Goal: Task Accomplishment & Management: Manage account settings

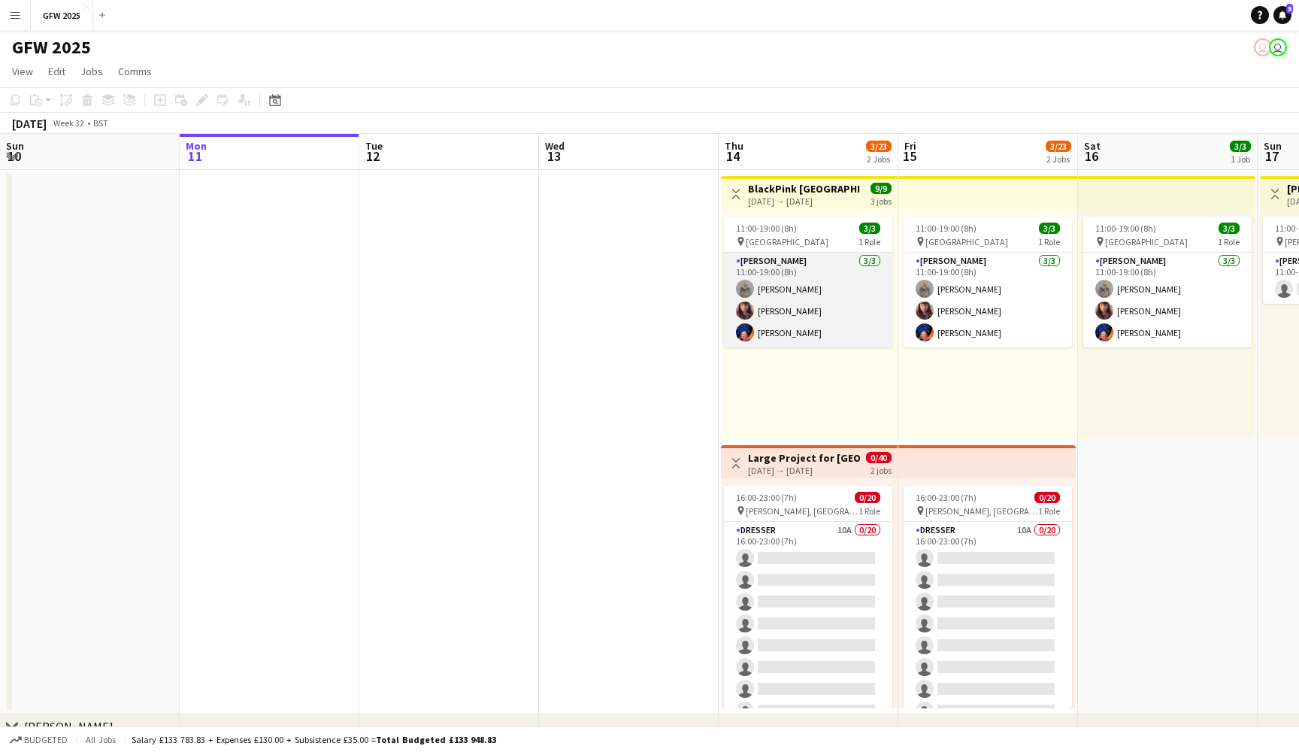
click at [801, 286] on app-card-role "[PERSON_NAME] [DATE] 11:00-19:00 (8h) [PERSON_NAME] [PERSON_NAME] [PERSON_NAME]" at bounding box center [808, 300] width 168 height 95
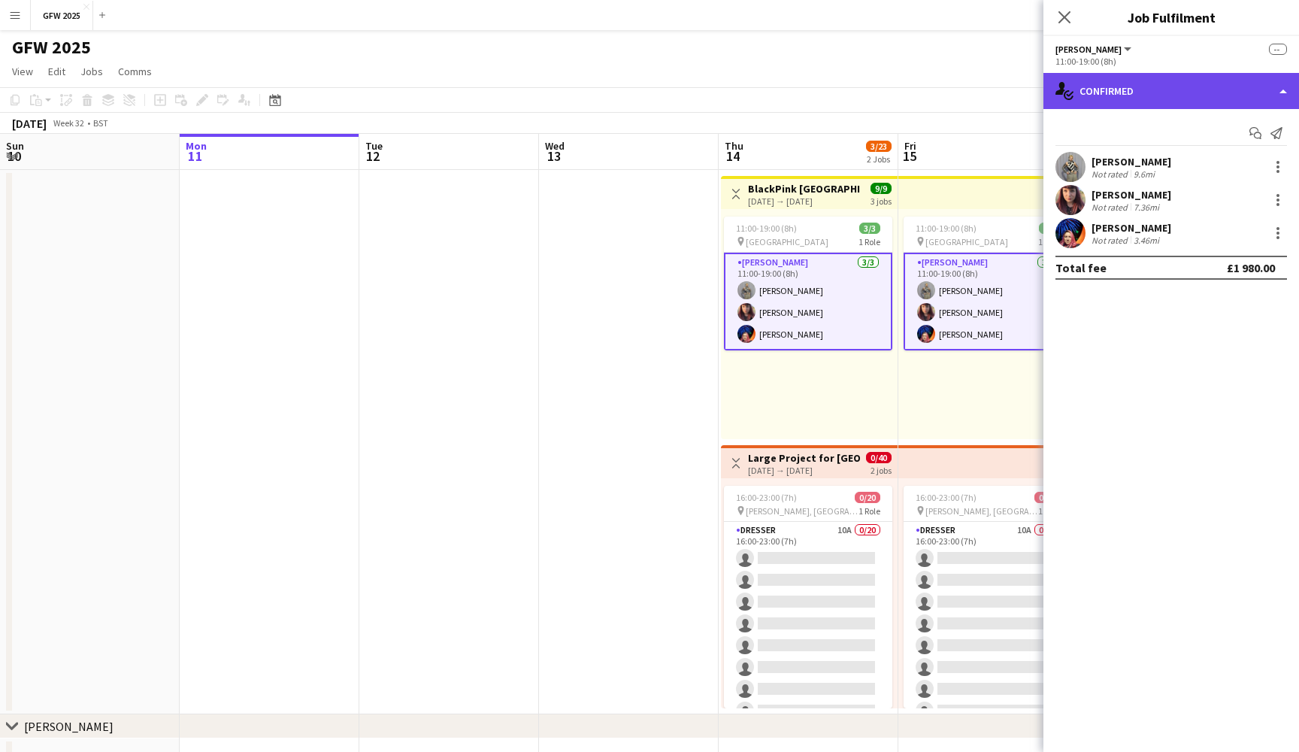
click at [1217, 87] on div "single-neutral-actions-check-2 Confirmed" at bounding box center [1171, 91] width 256 height 36
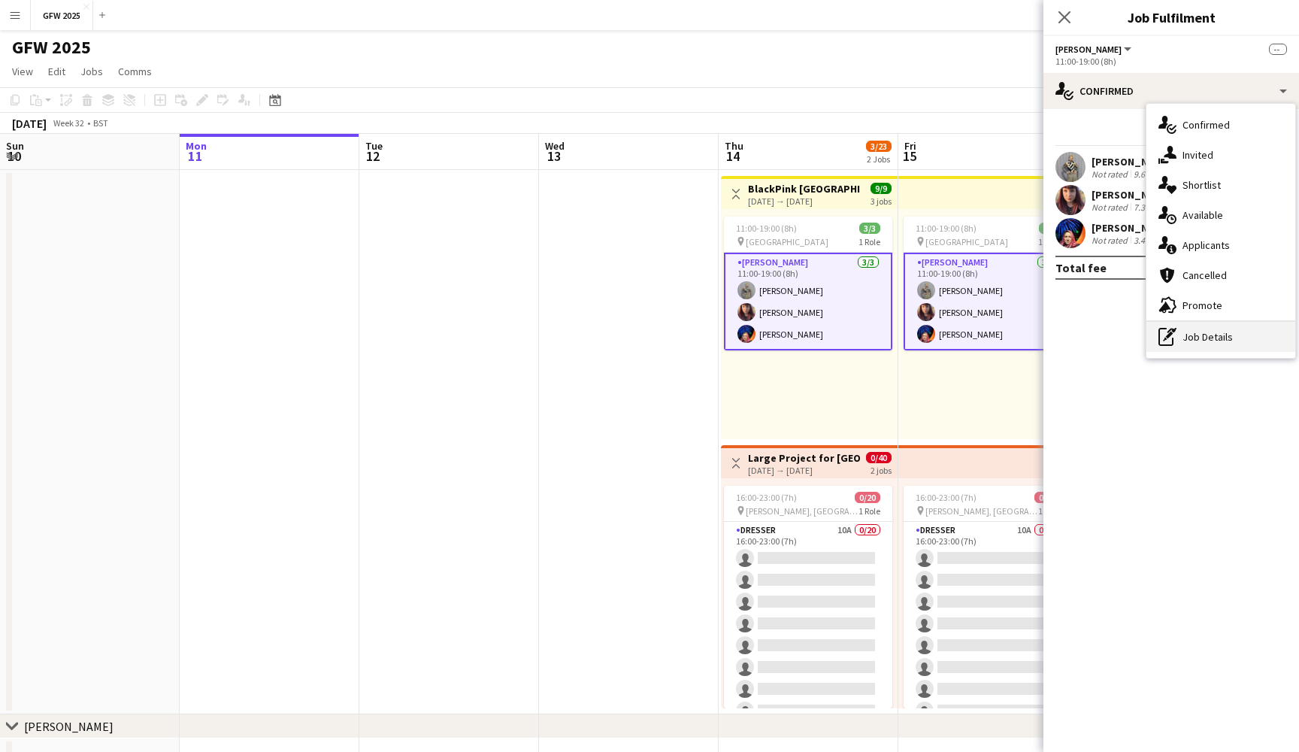
click at [1221, 343] on div "pen-write Job Details" at bounding box center [1220, 337] width 149 height 30
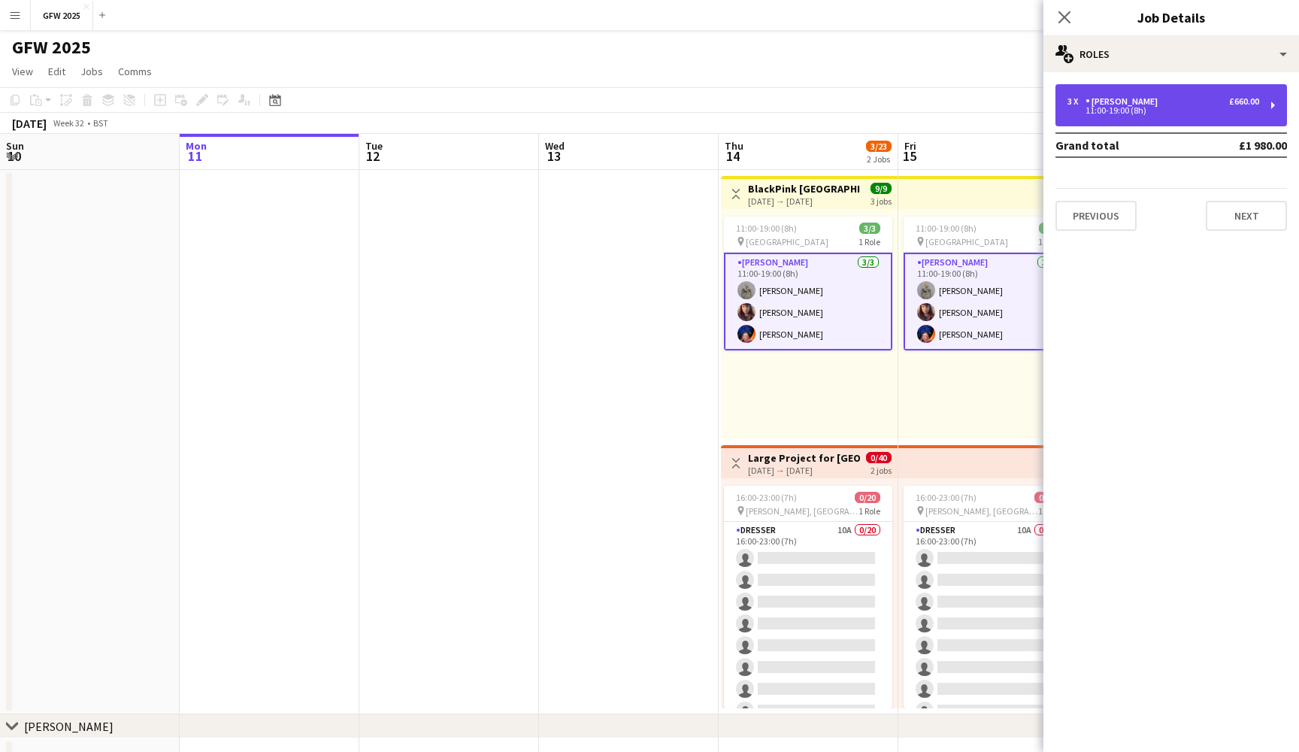
click at [1201, 101] on div "3 x [PERSON_NAME] £660.00" at bounding box center [1163, 101] width 192 height 11
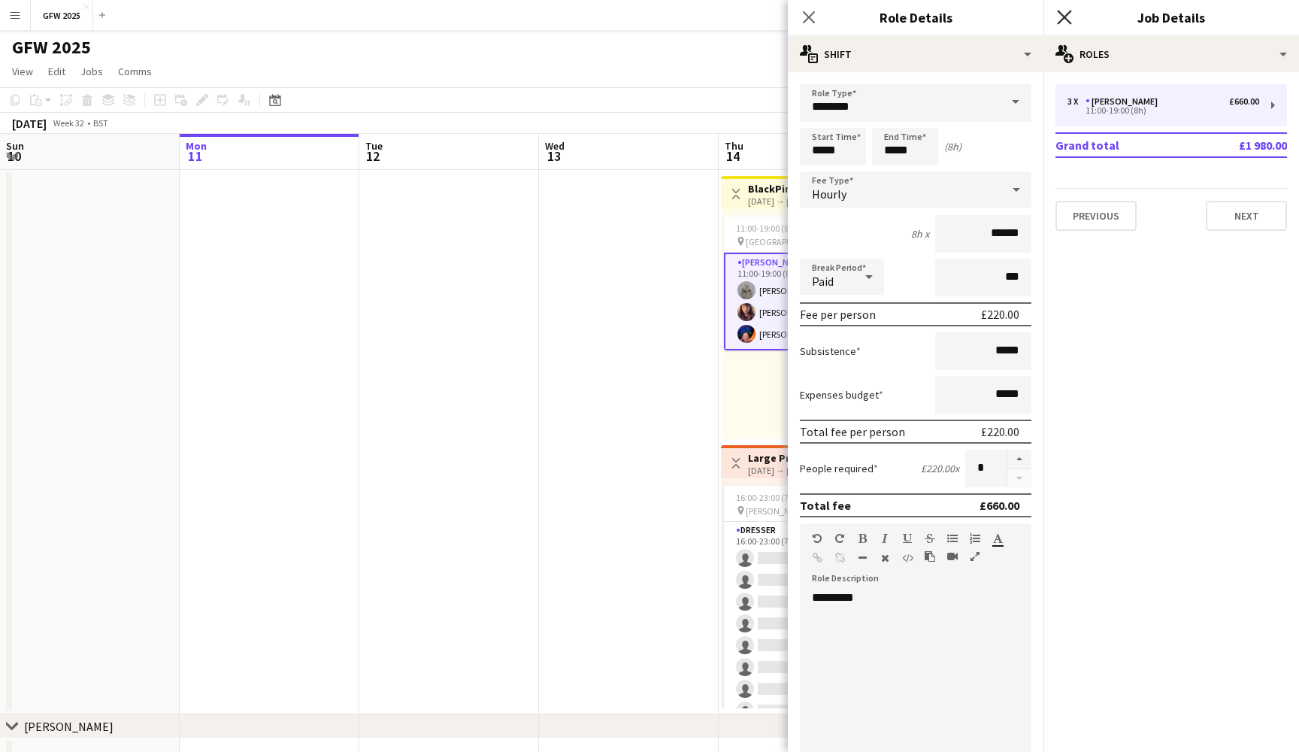
click at [1060, 18] on icon "Close pop-in" at bounding box center [1064, 17] width 14 height 14
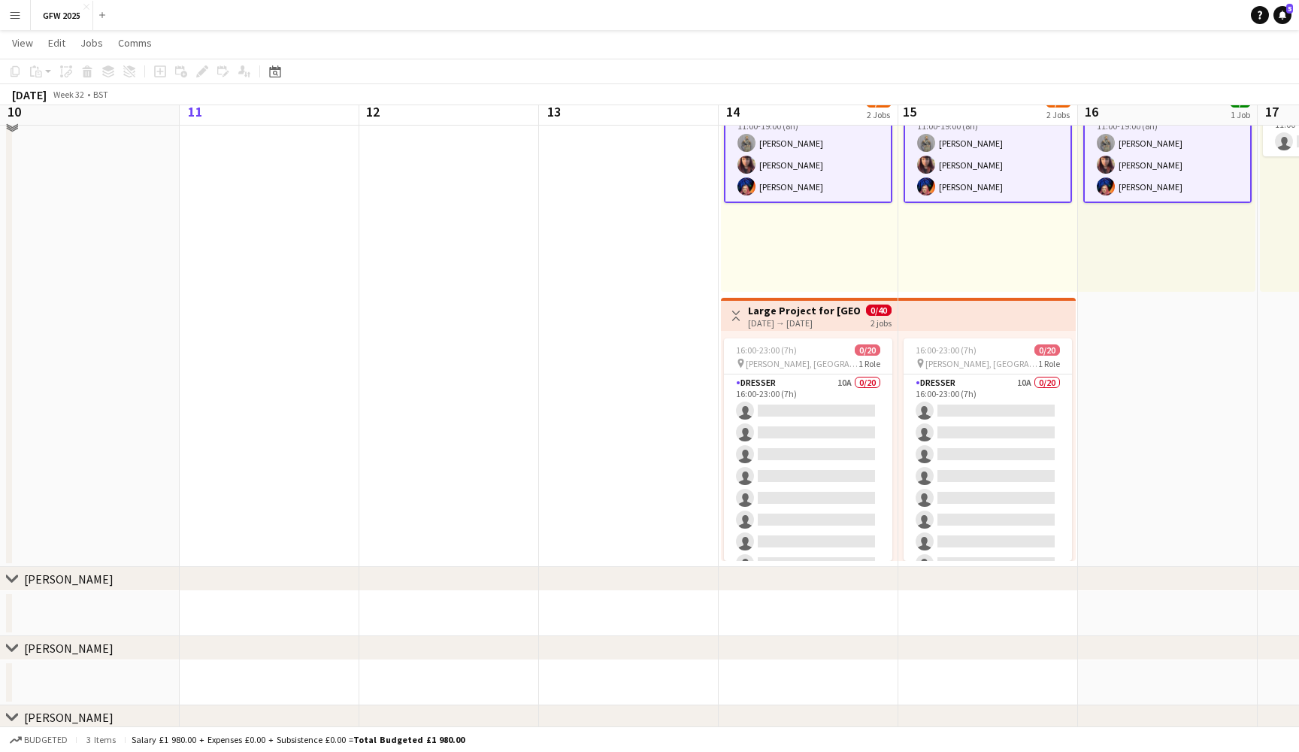
scroll to position [156, 0]
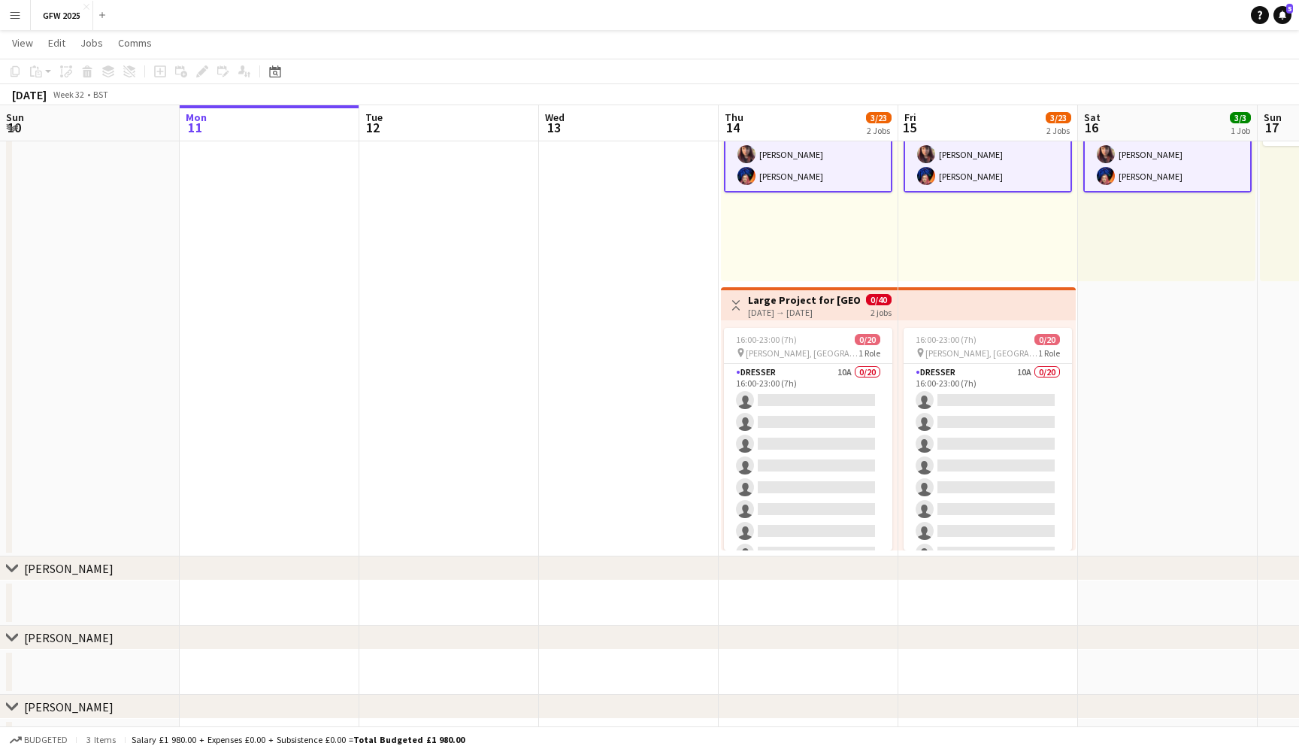
click at [843, 230] on div "11:00-19:00 (8h) 3/3 pin [GEOGRAPHIC_DATA] 1 Role [PERSON_NAME] [DATE] 11:00-19…" at bounding box center [809, 166] width 177 height 230
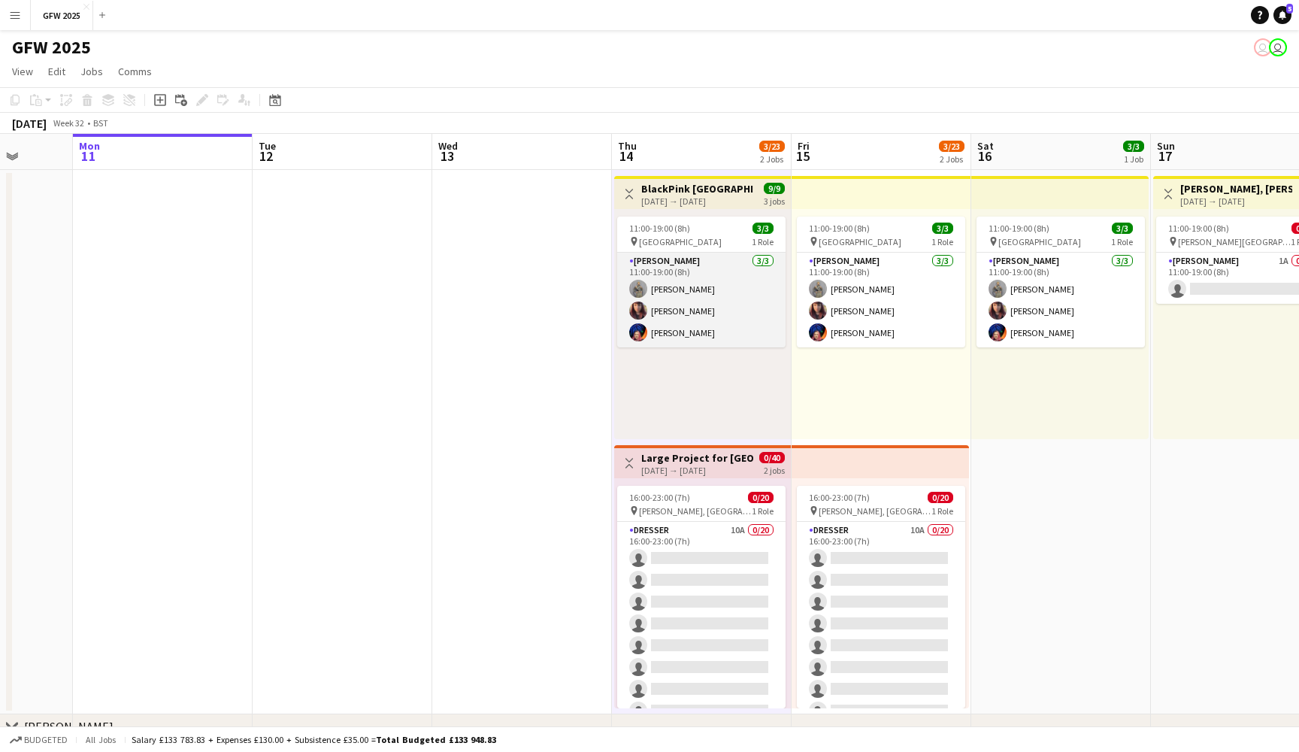
scroll to position [0, 472]
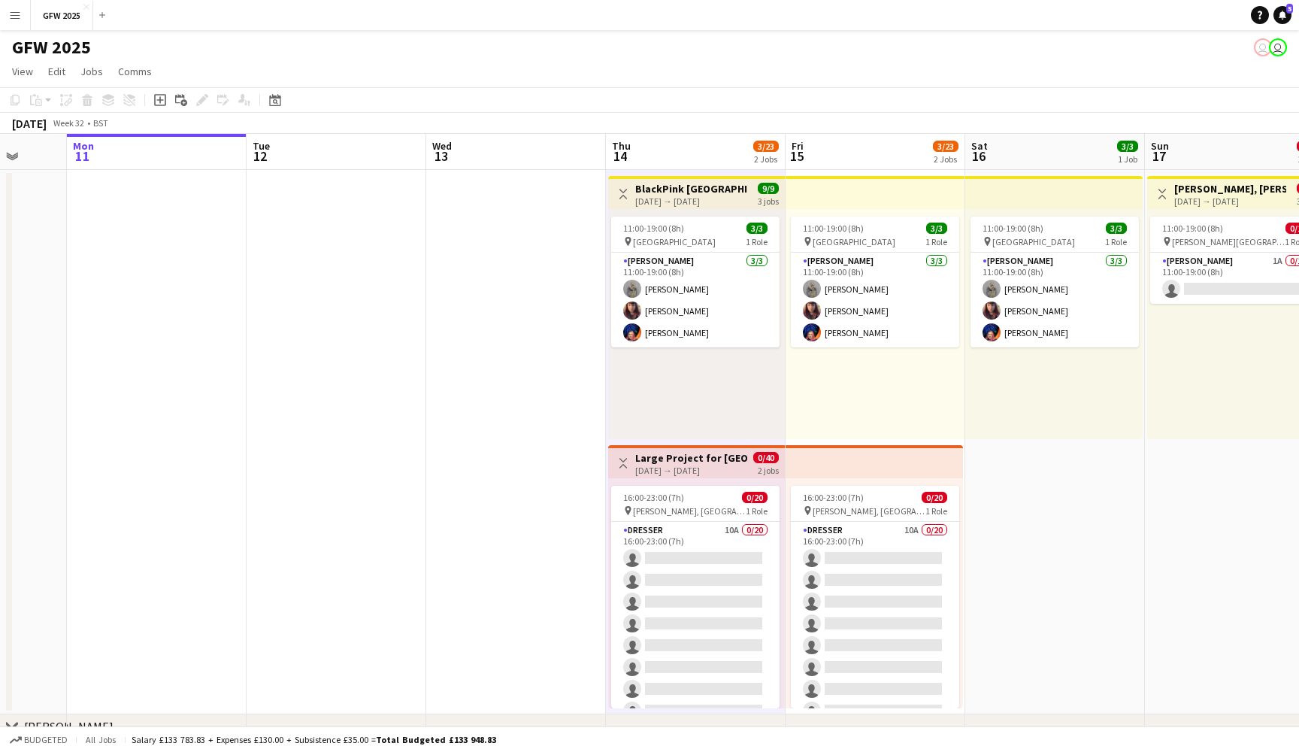
click at [476, 335] on app-date-cell at bounding box center [516, 442] width 180 height 544
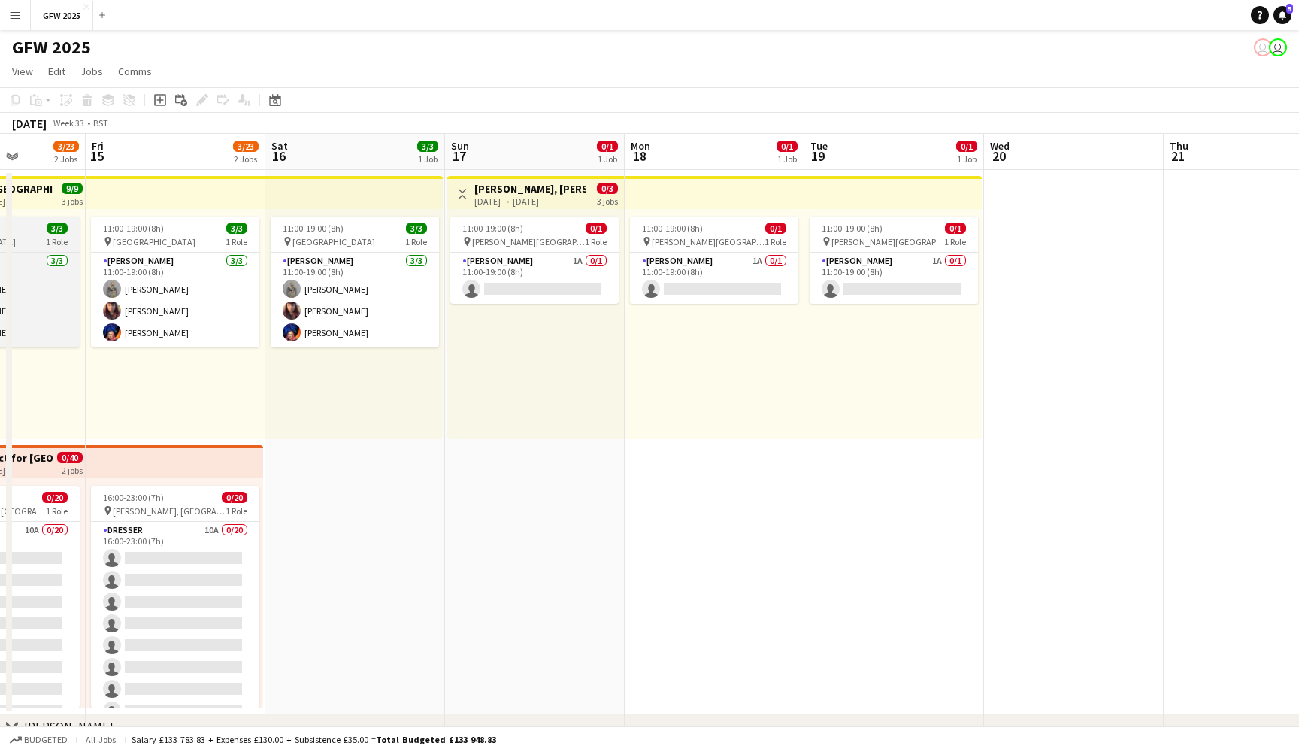
scroll to position [0, 469]
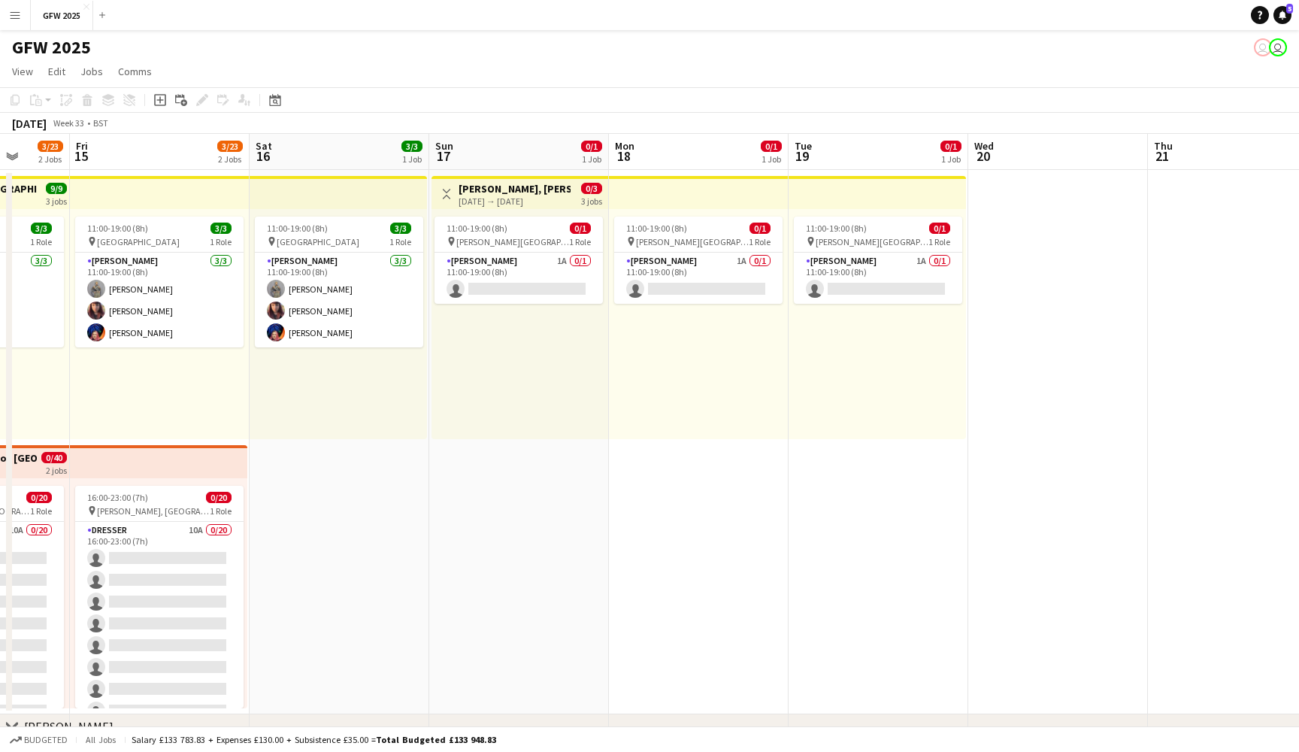
click at [522, 386] on div "11:00-19:00 (8h) 0/1 pin [PERSON_NAME] Park [PERSON_NAME] 1 Role [PERSON_NAME] …" at bounding box center [519, 324] width 177 height 230
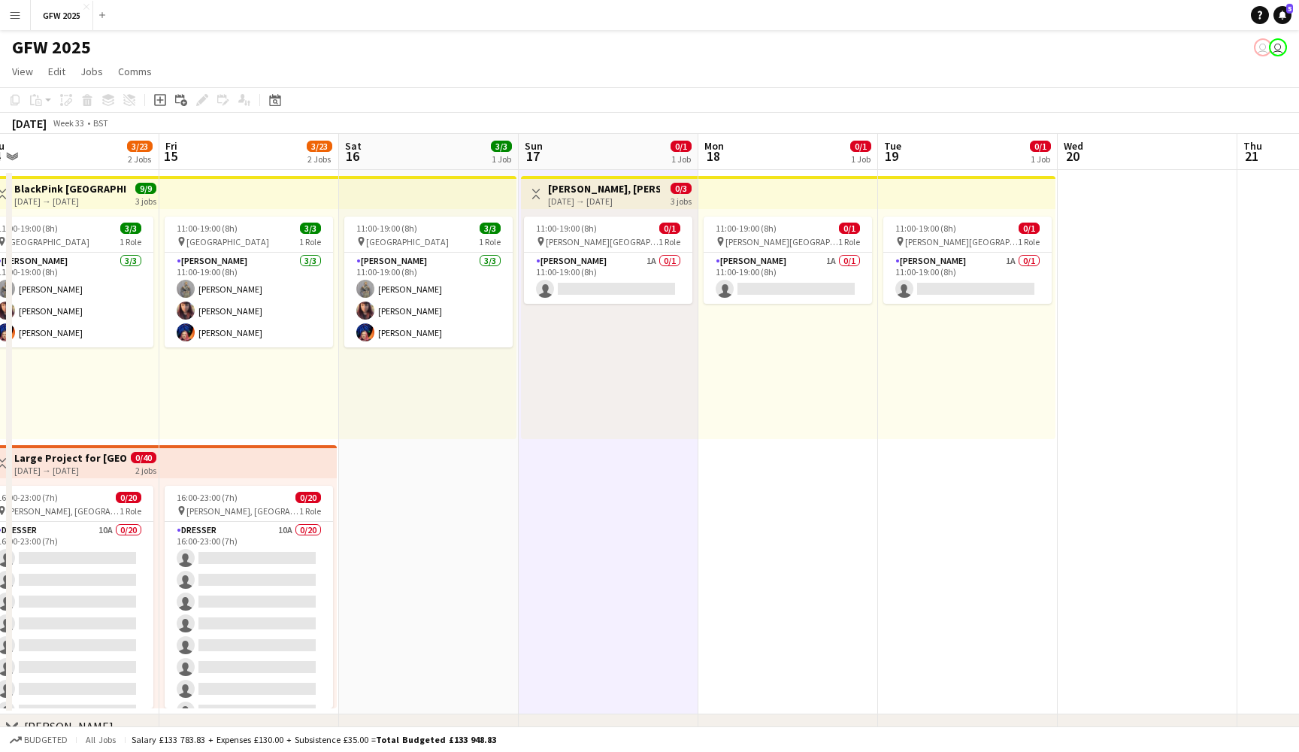
scroll to position [0, 376]
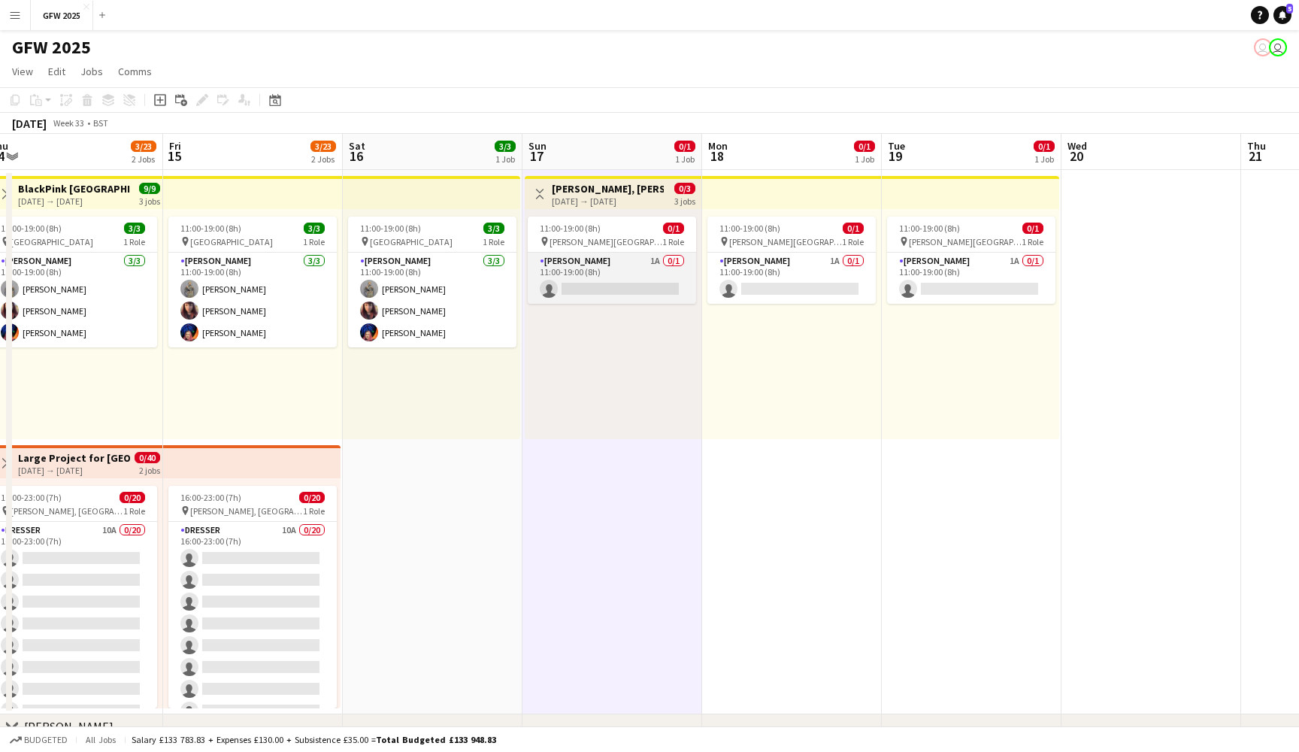
click at [645, 265] on app-card-role "[PERSON_NAME] 1A 0/1 11:00-19:00 (8h) single-neutral-actions" at bounding box center [612, 278] width 168 height 51
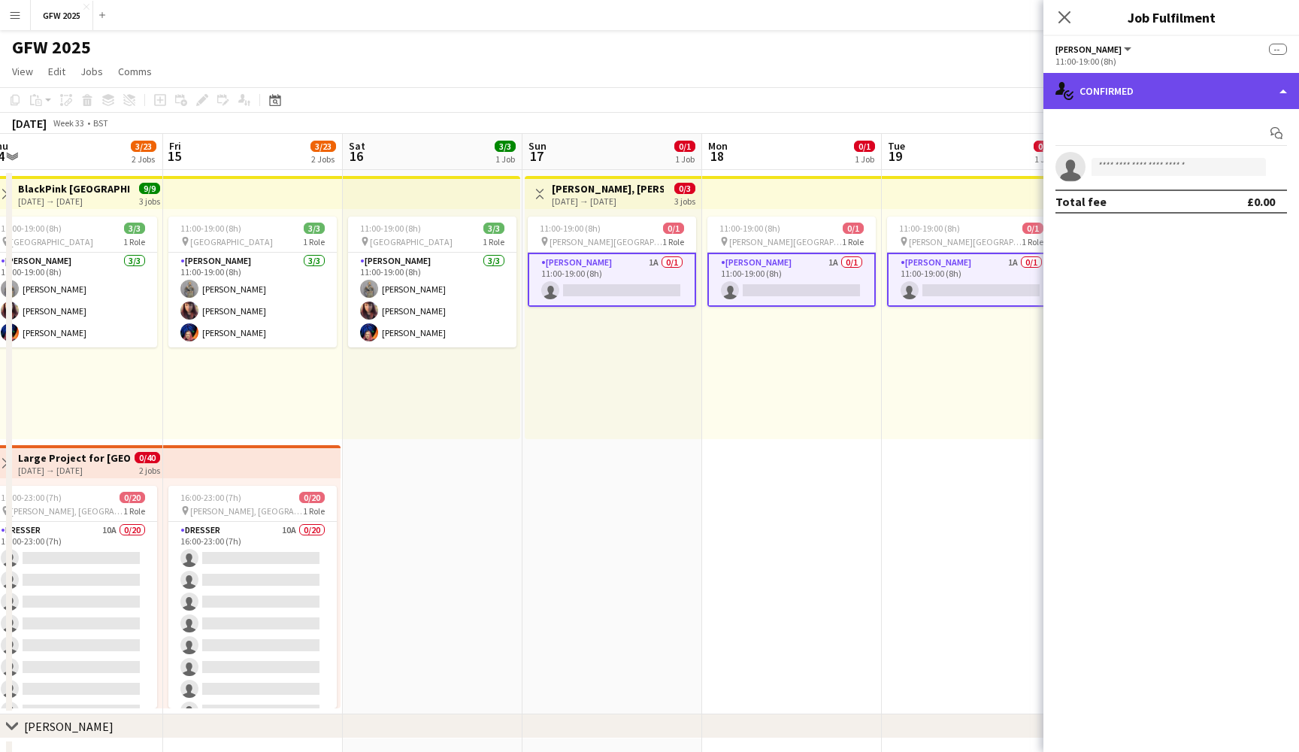
click at [1120, 86] on div "single-neutral-actions-check-2 Confirmed" at bounding box center [1171, 91] width 256 height 36
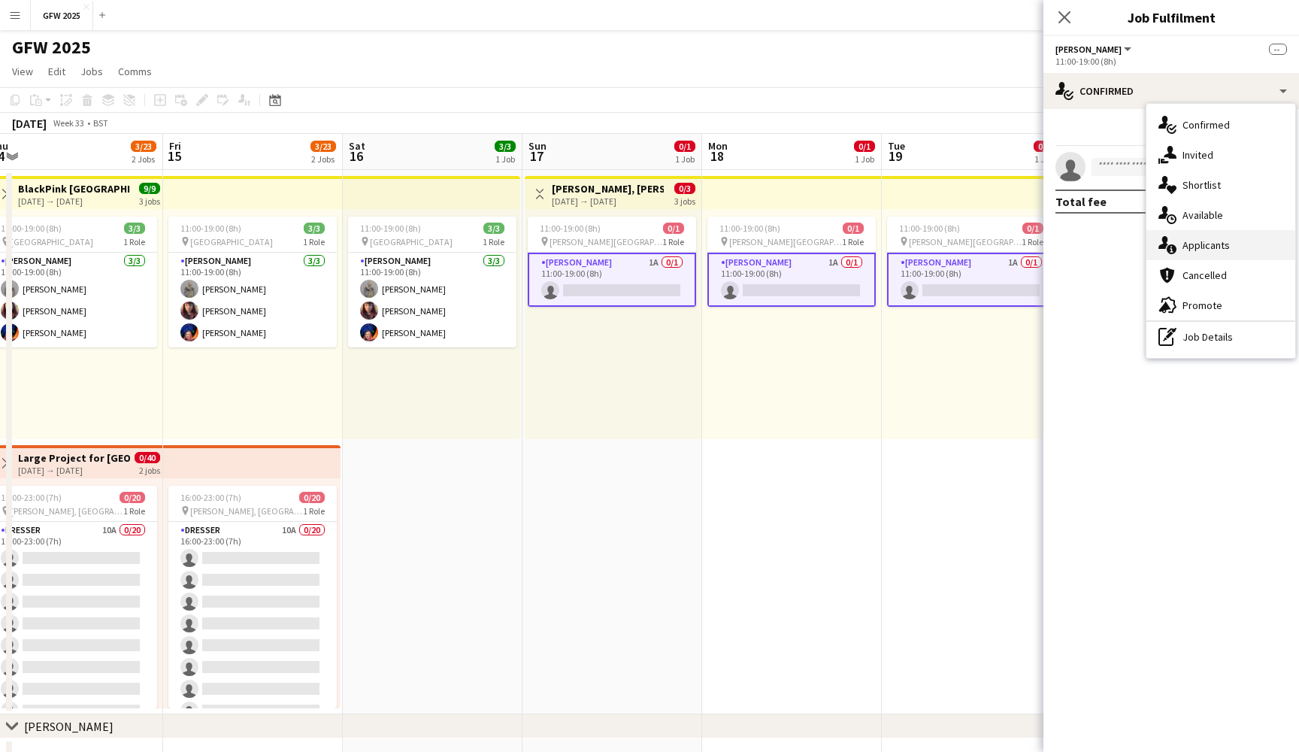
click at [1211, 237] on div "single-neutral-actions-information Applicants" at bounding box center [1220, 245] width 149 height 30
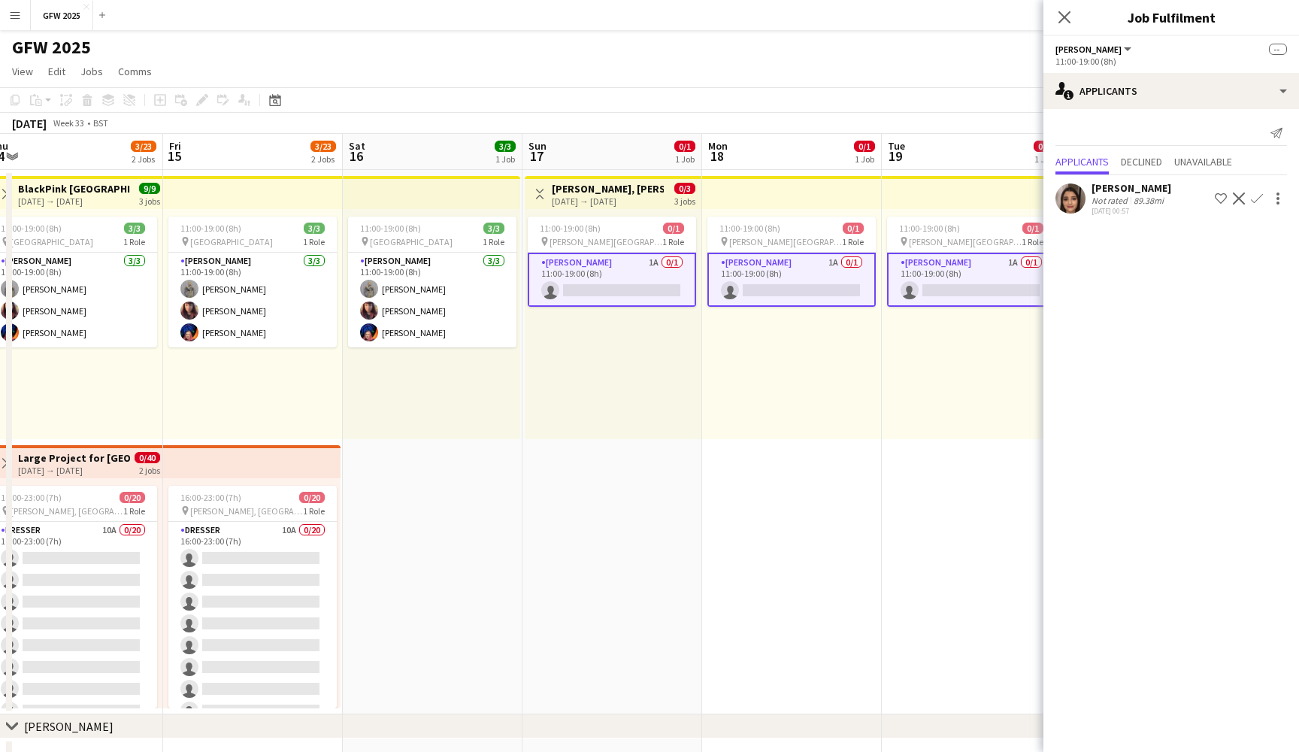
click at [457, 579] on app-date-cell "11:00-19:00 (8h) 3/3 pin [GEOGRAPHIC_DATA] 1 Role [PERSON_NAME] [DATE] 11:00-19…" at bounding box center [433, 442] width 180 height 544
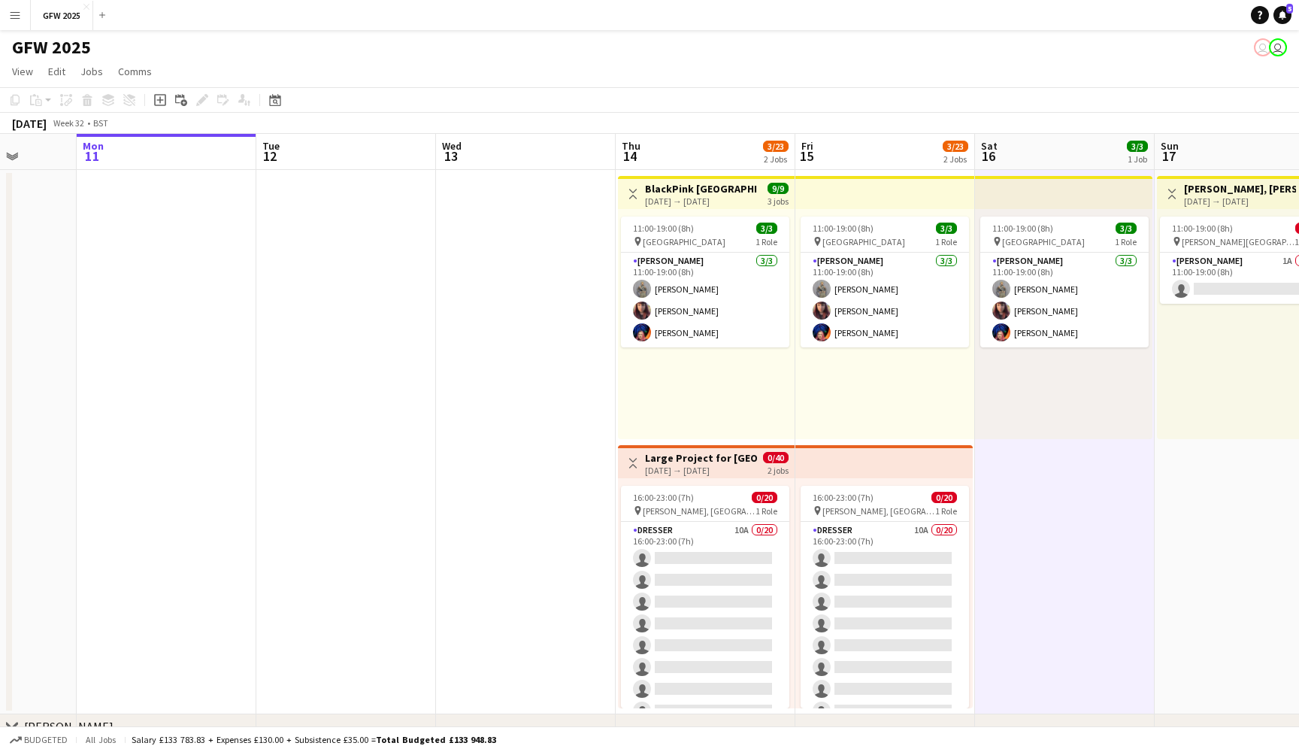
scroll to position [0, 474]
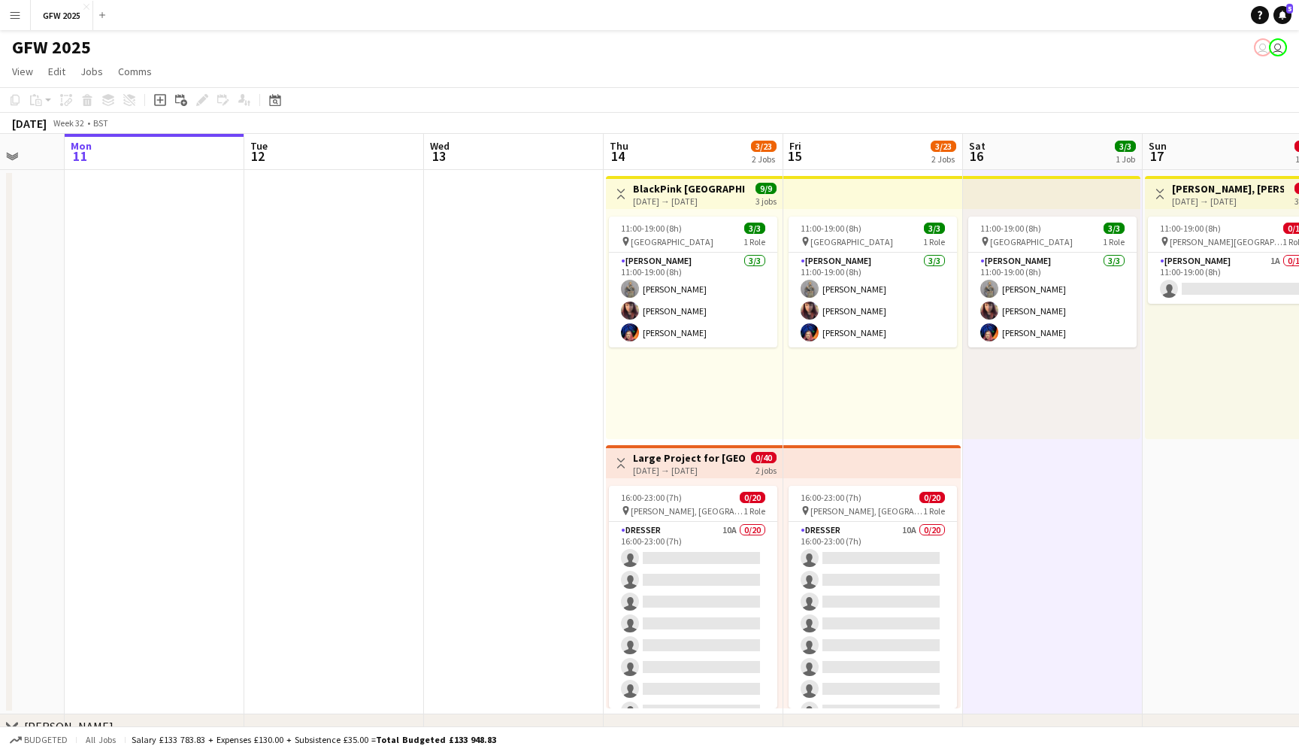
click at [563, 283] on app-date-cell at bounding box center [514, 442] width 180 height 544
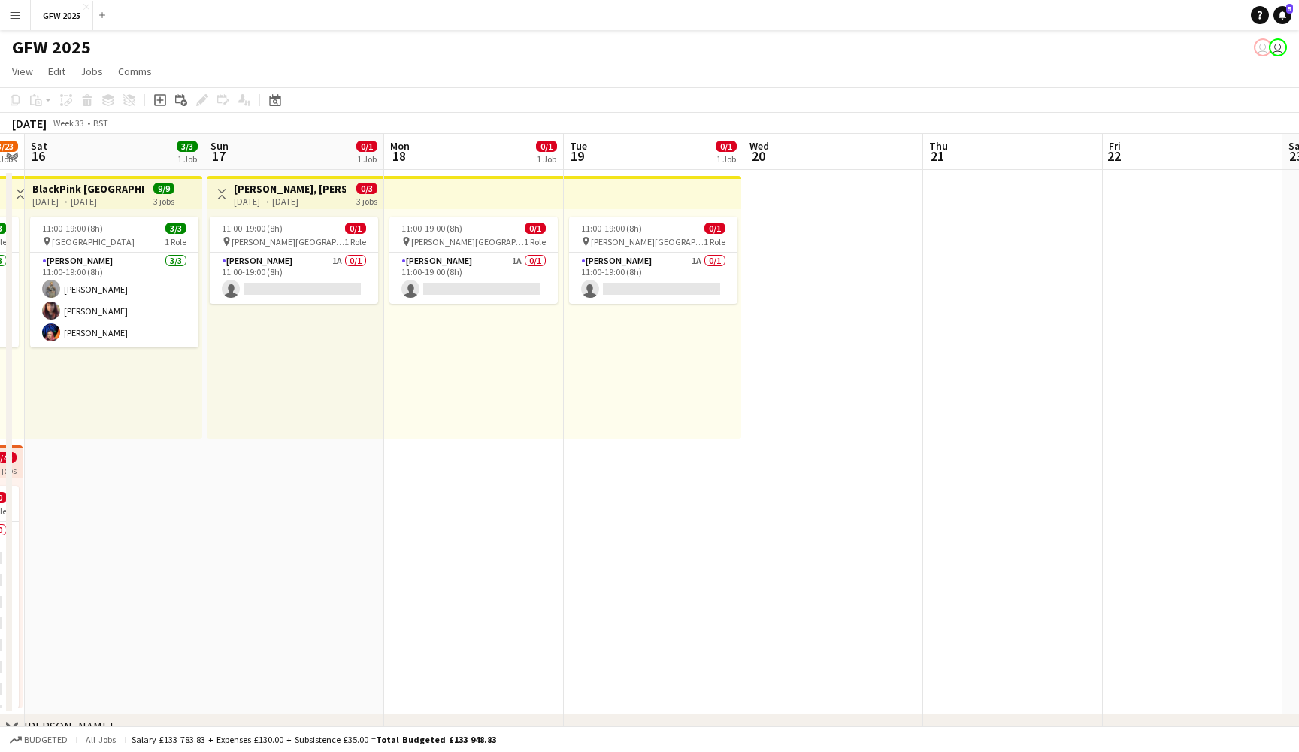
scroll to position [0, 697]
